Goal: Information Seeking & Learning: Learn about a topic

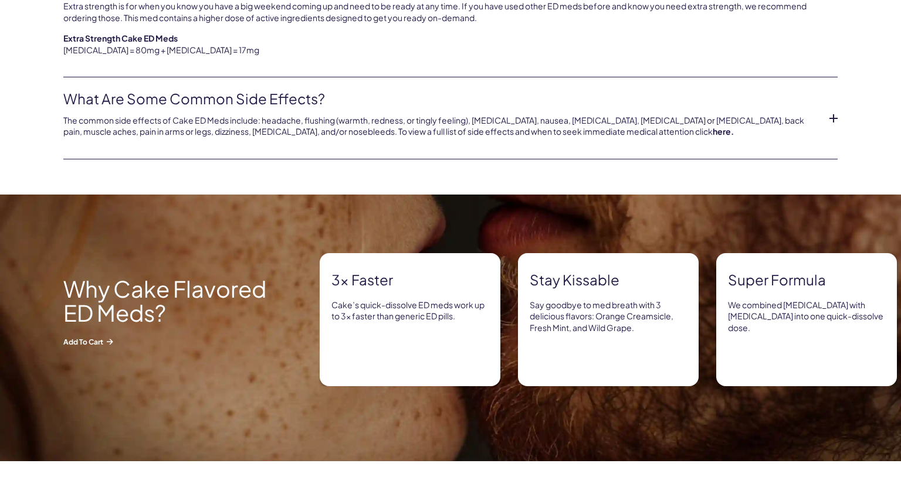
scroll to position [868, 0]
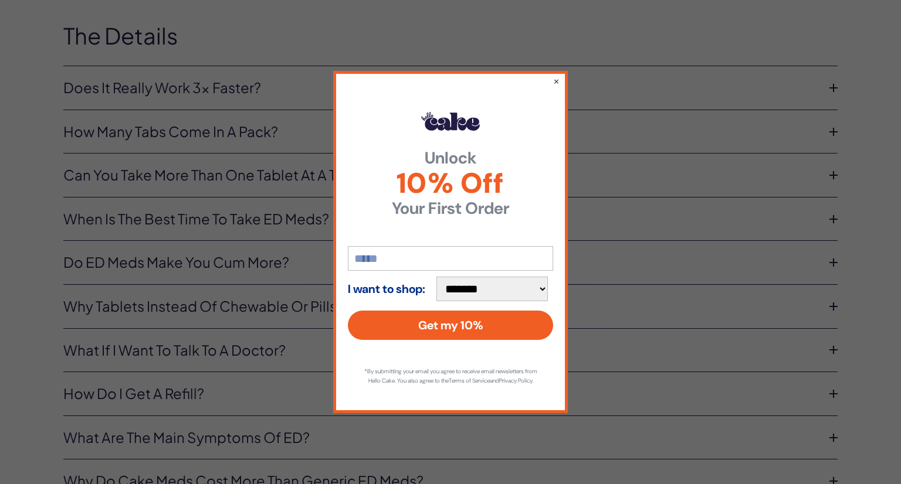
scroll to position [4639, 0]
click at [557, 81] on button "×" at bounding box center [556, 81] width 8 height 14
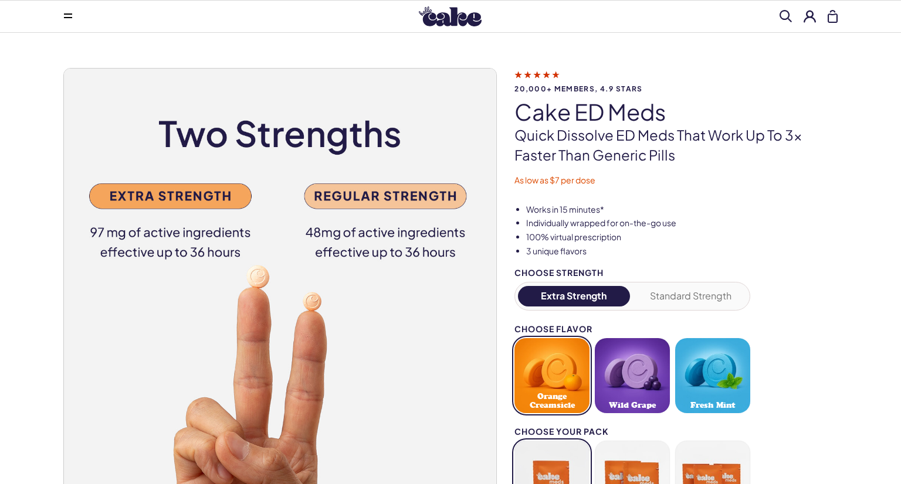
scroll to position [0, 0]
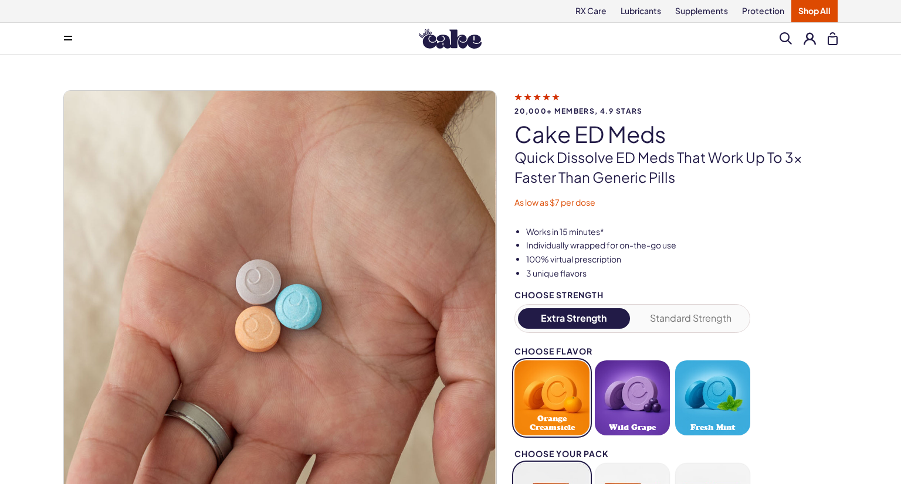
click at [457, 40] on img at bounding box center [450, 39] width 63 height 20
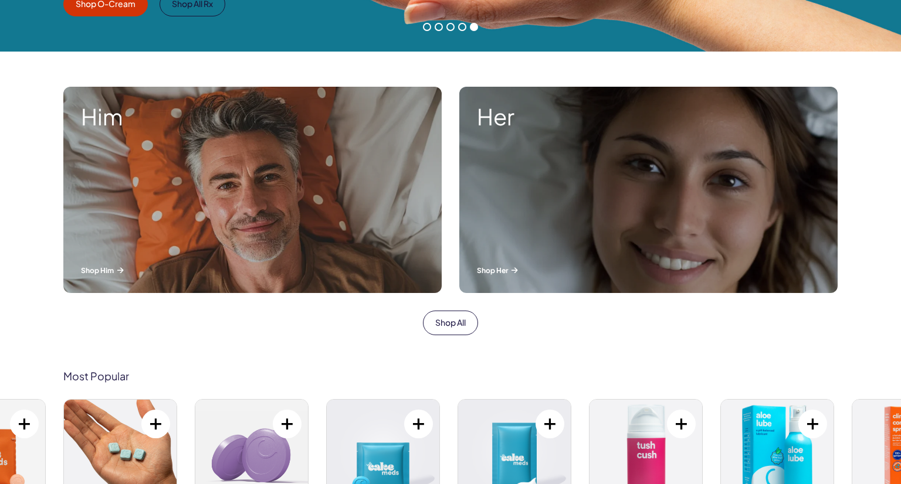
scroll to position [361, 0]
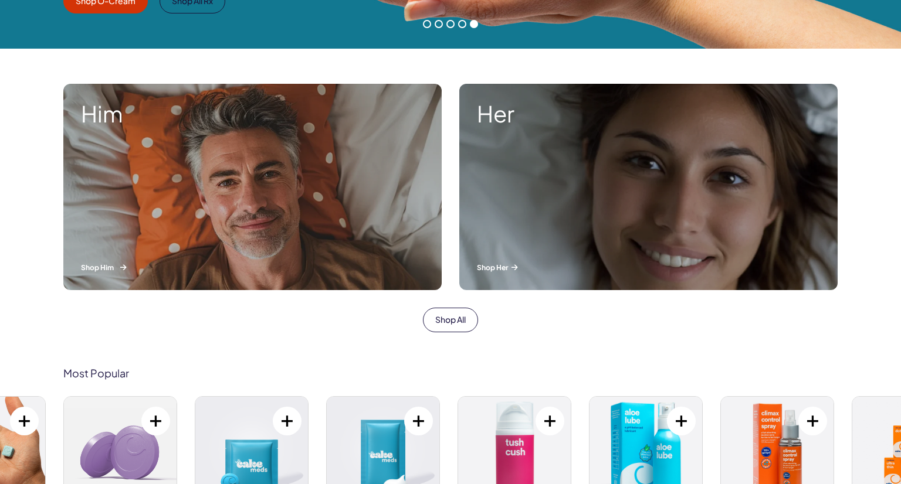
click at [186, 162] on div "Him Shop Him" at bounding box center [252, 187] width 378 height 206
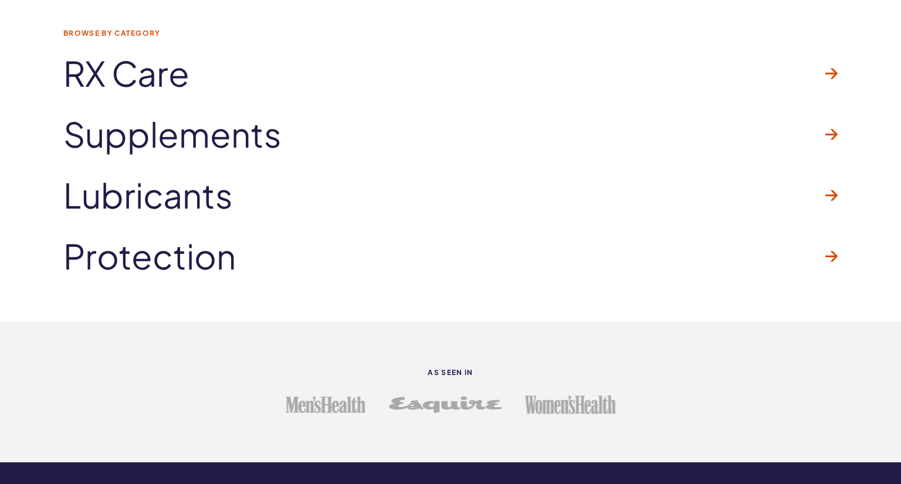
scroll to position [3013, 0]
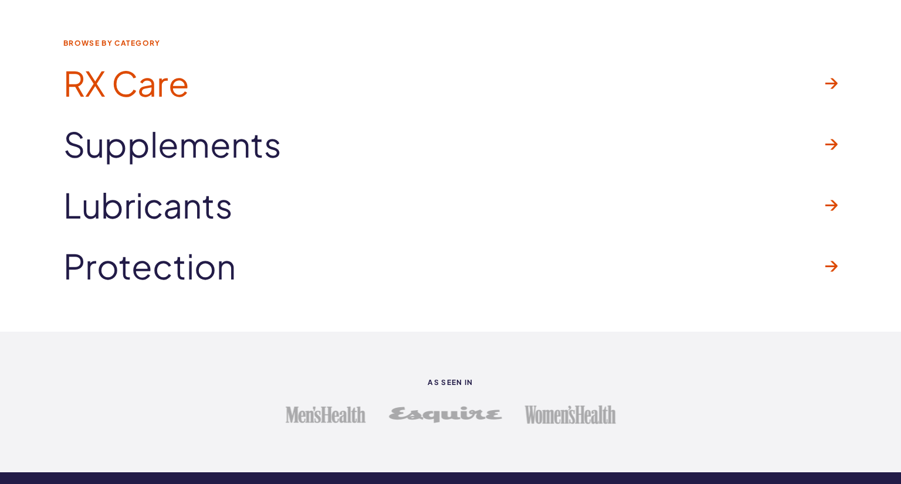
click at [142, 80] on span "RX Care" at bounding box center [126, 83] width 126 height 38
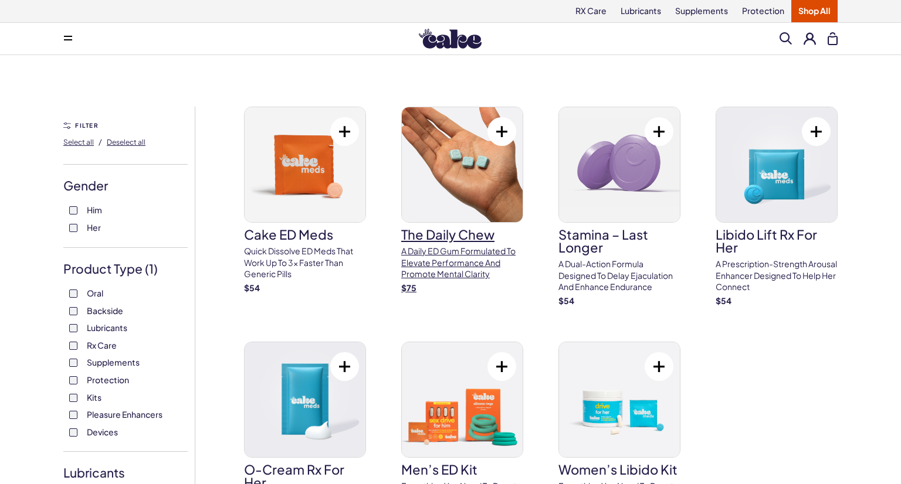
click at [488, 255] on p "A Daily ED Gum Formulated To Elevate Performance And Promote Mental Clarity" at bounding box center [462, 263] width 122 height 35
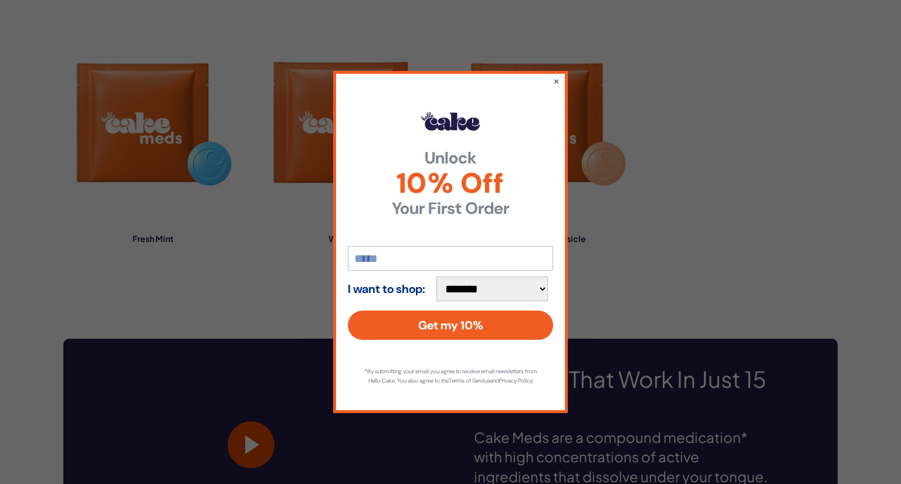
scroll to position [925, 0]
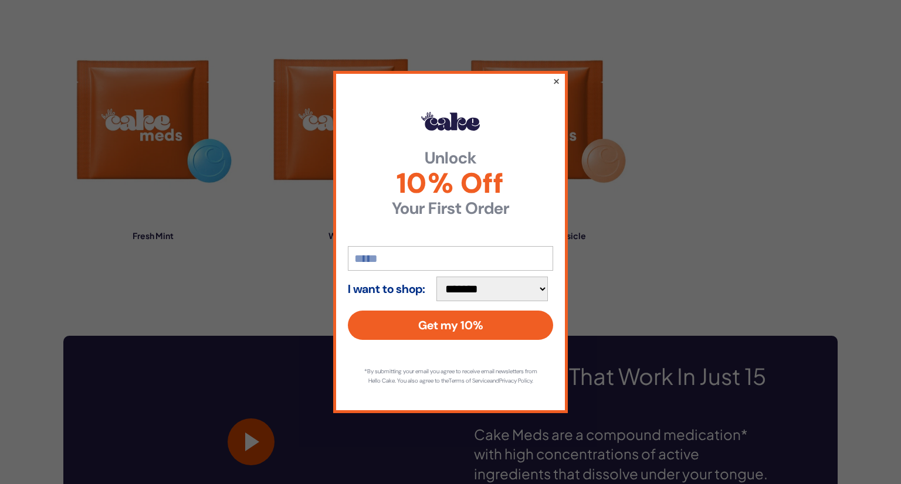
click at [555, 76] on button "×" at bounding box center [556, 81] width 8 height 14
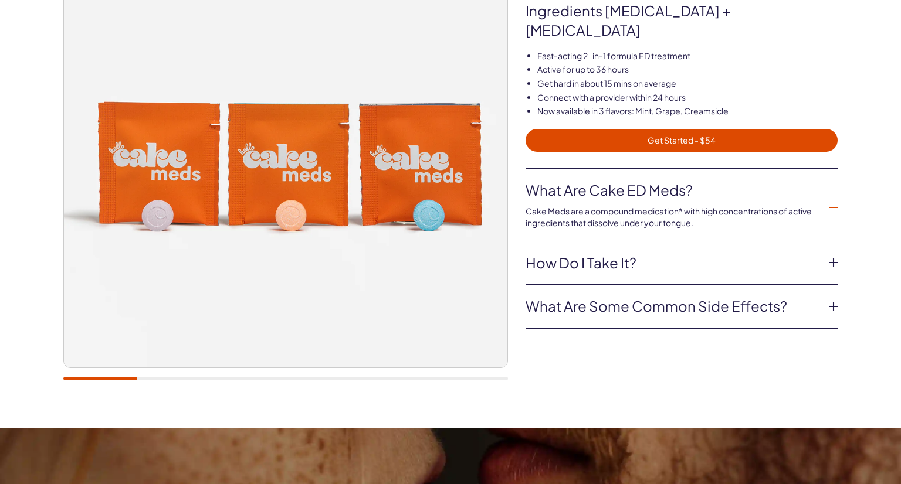
scroll to position [169, 0]
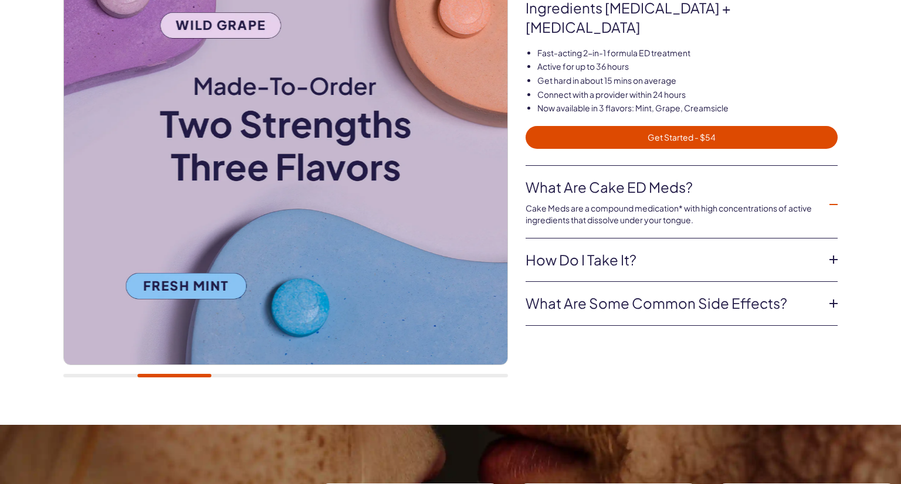
click at [790, 326] on div "20,000+ members, 4.9 stars Flavored ED Meds 2-in-1 ED treatment with the active…" at bounding box center [450, 155] width 844 height 469
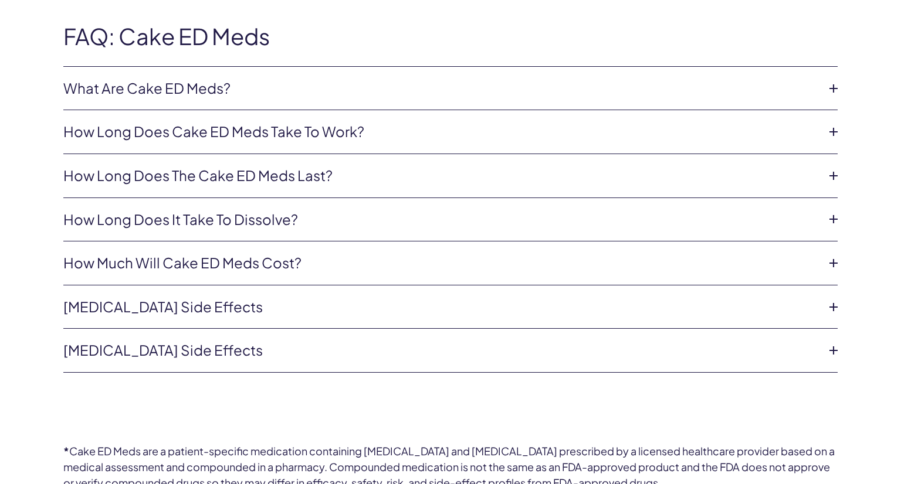
scroll to position [2488, 0]
click at [199, 79] on link "What are Cake ED Meds?" at bounding box center [440, 89] width 755 height 20
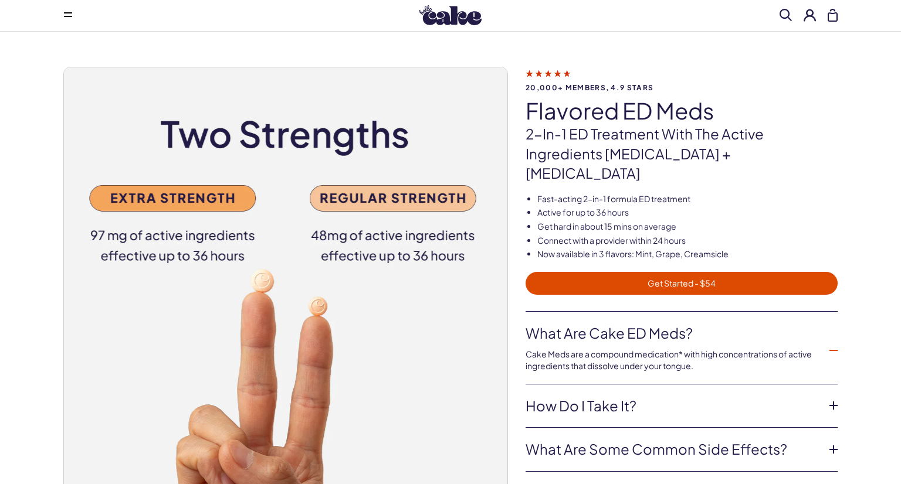
scroll to position [0, 0]
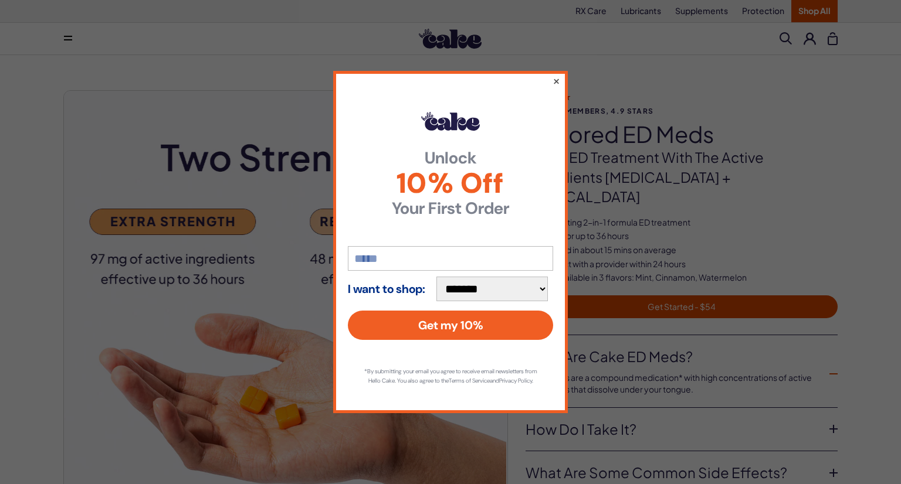
click at [555, 75] on button "×" at bounding box center [556, 81] width 8 height 14
